Goal: Navigation & Orientation: Find specific page/section

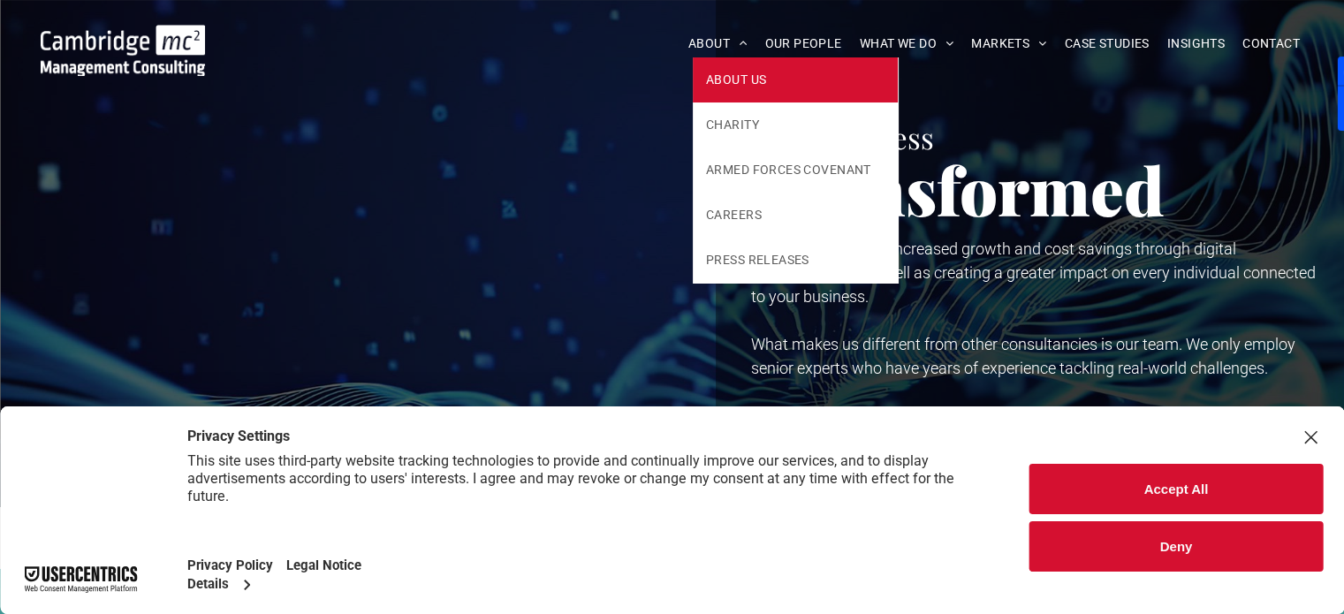
click at [728, 73] on span "ABOUT US" at bounding box center [736, 80] width 60 height 19
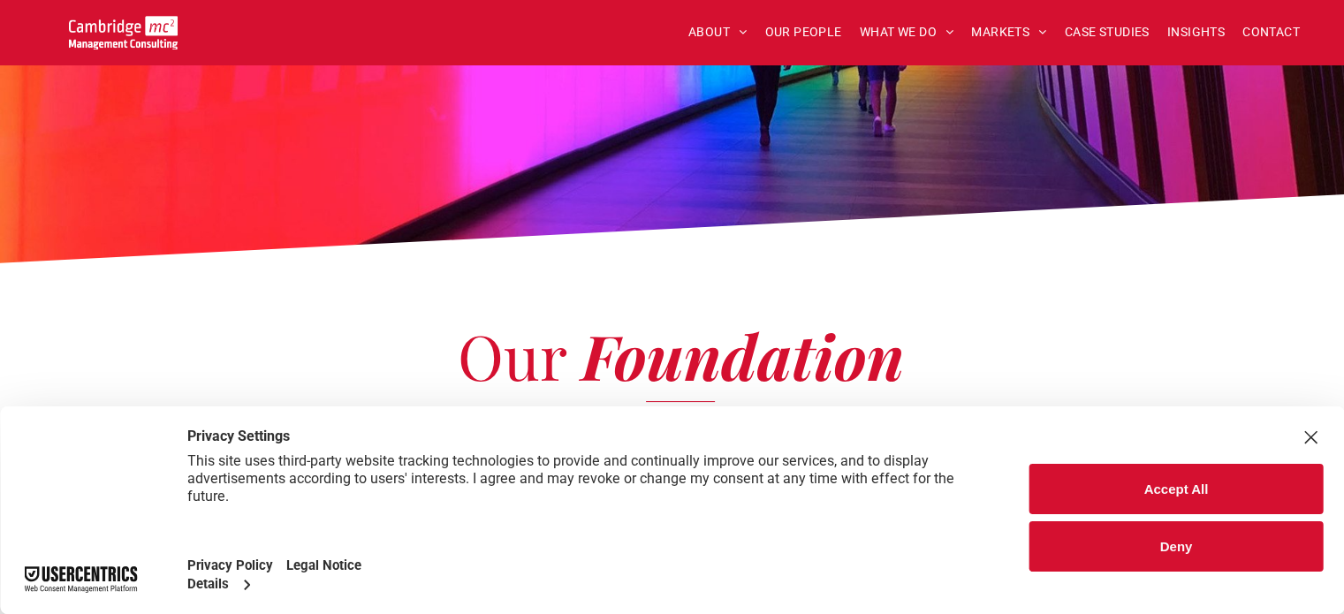
scroll to position [140, 0]
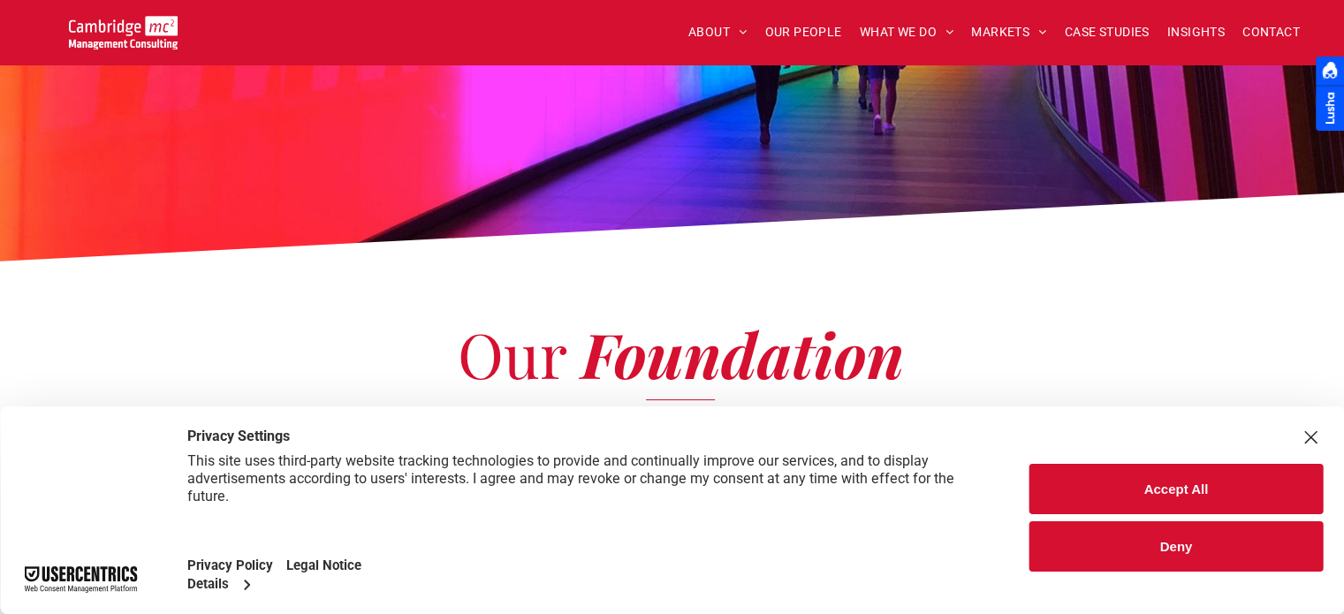
click at [1158, 544] on button "Deny" at bounding box center [1175, 546] width 293 height 50
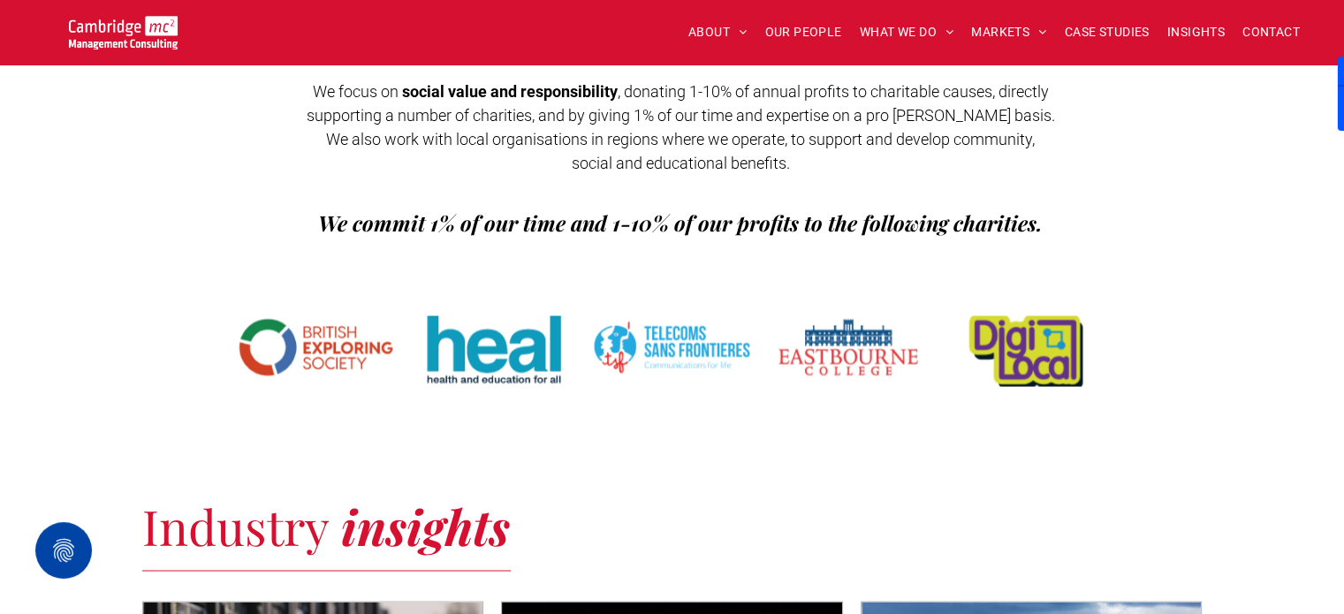
scroll to position [3065, 0]
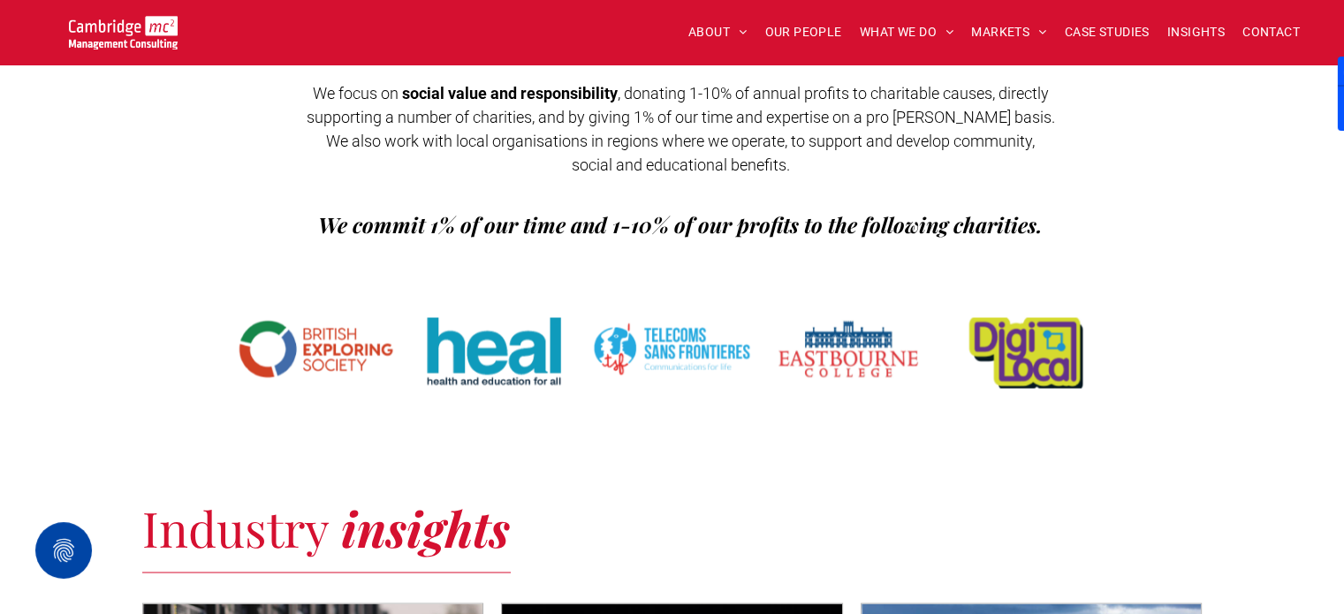
click at [490, 494] on span "insights" at bounding box center [425, 526] width 169 height 65
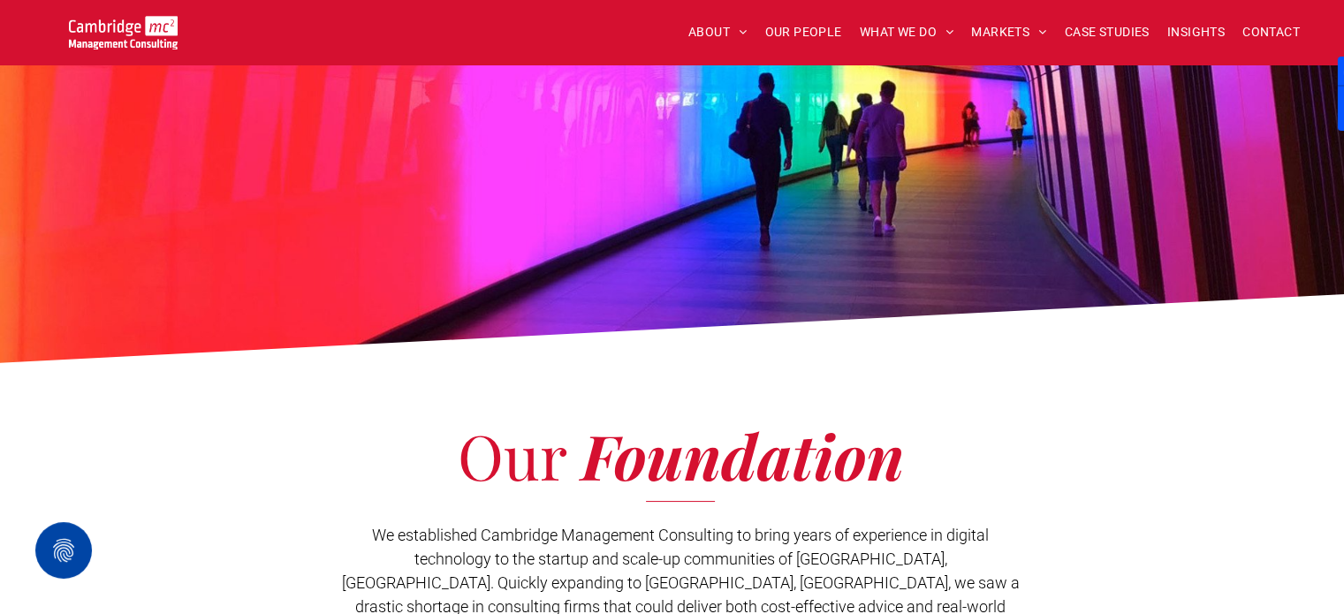
scroll to position [0, 0]
